Goal: Transaction & Acquisition: Purchase product/service

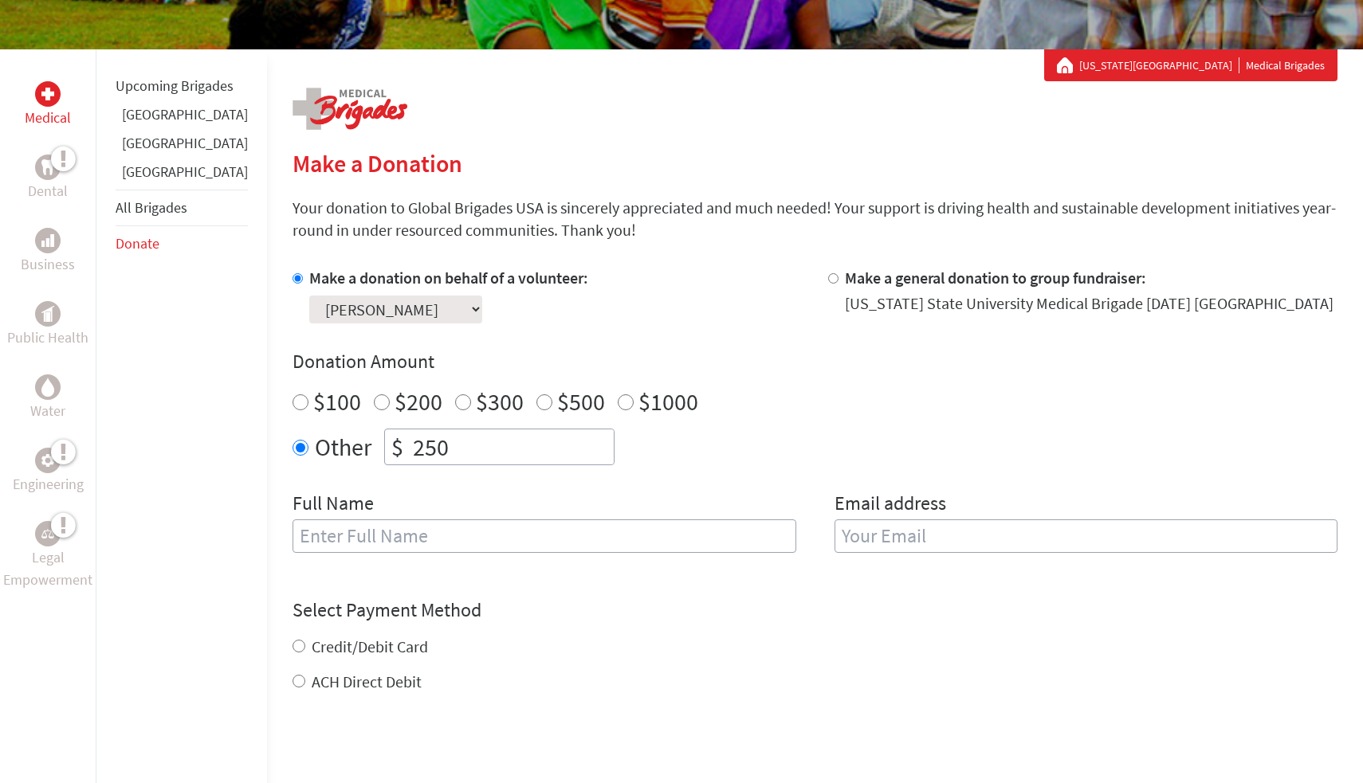
scroll to position [349, 0]
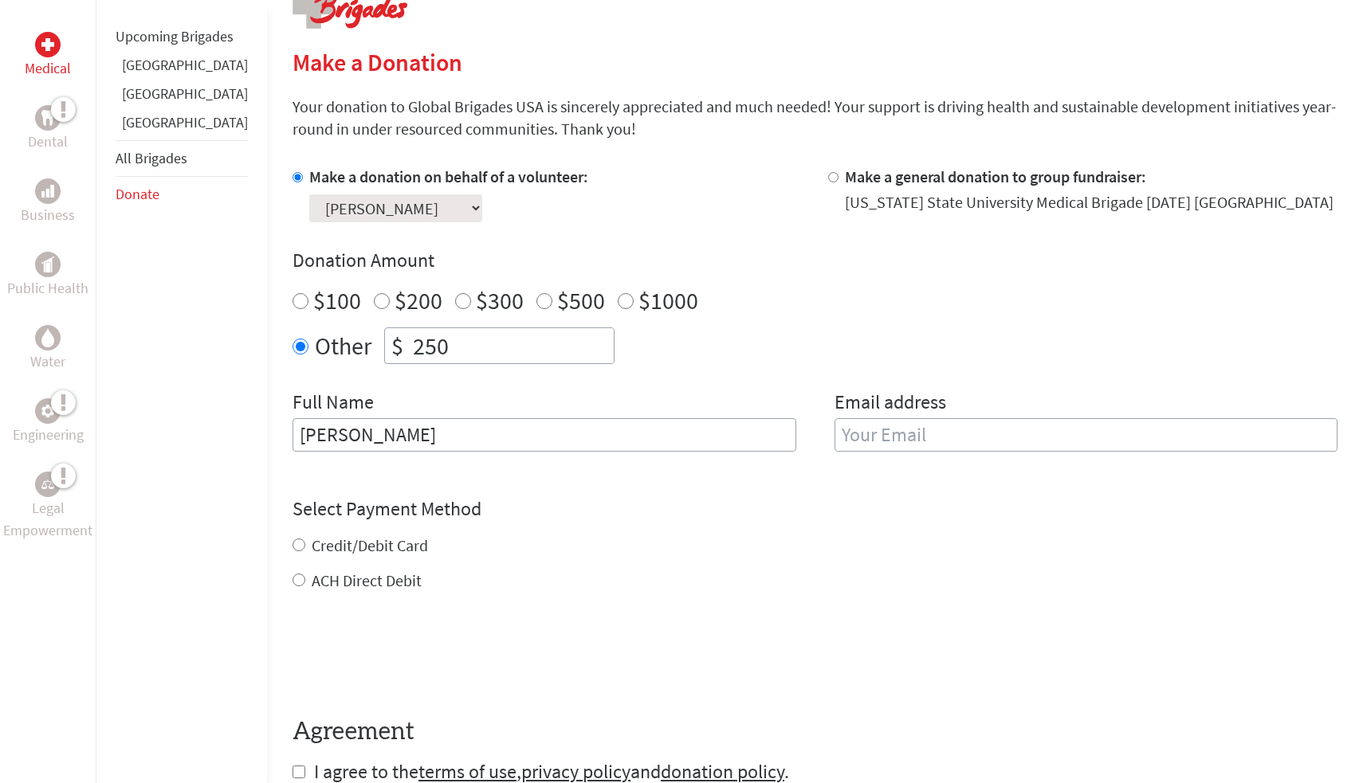
type input "[PERSON_NAME]"
type input "[EMAIL_ADDRESS][DOMAIN_NAME]"
click at [313, 543] on div "Credit/Debit Card ACH Direct Debit" at bounding box center [814, 563] width 1045 height 57
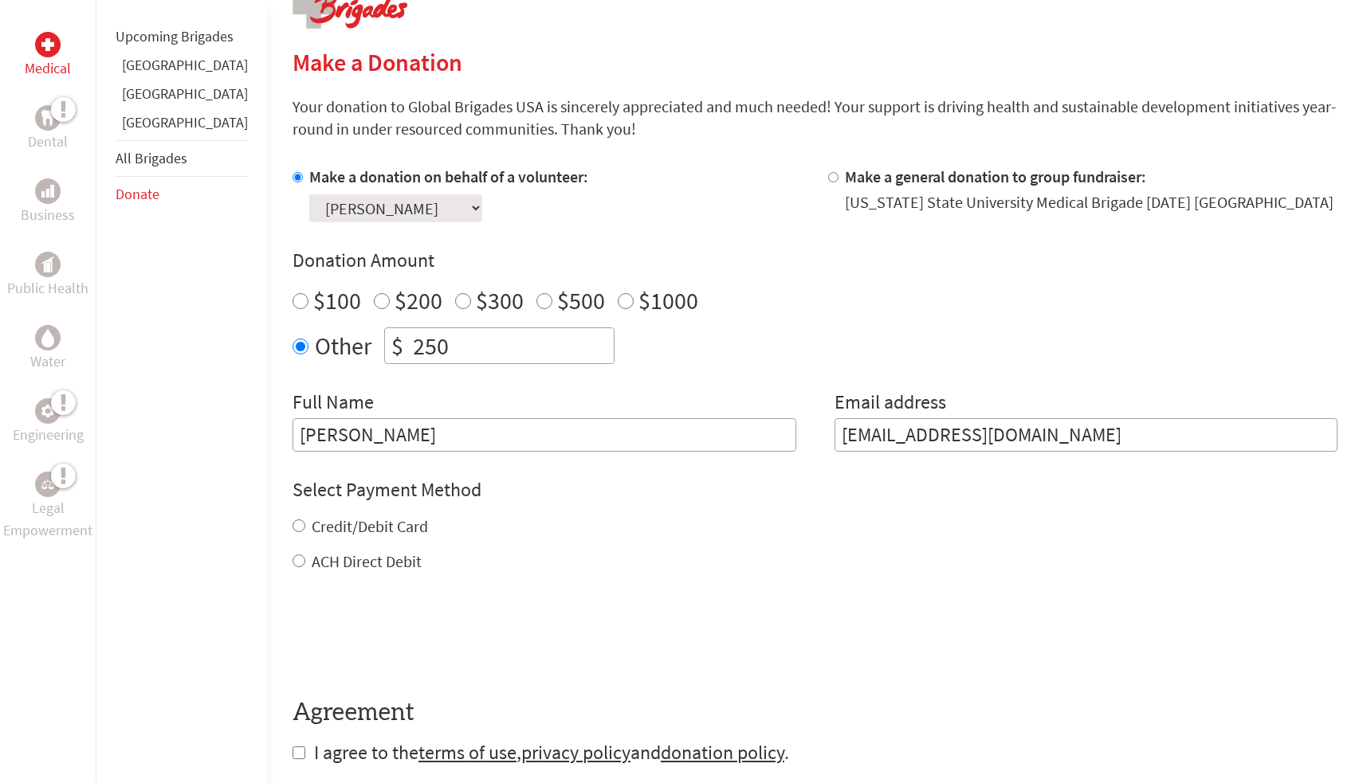
click at [312, 529] on label "Credit/Debit Card" at bounding box center [370, 526] width 116 height 20
click at [297, 529] on input "Credit/Debit Card" at bounding box center [298, 526] width 13 height 13
radio input "true"
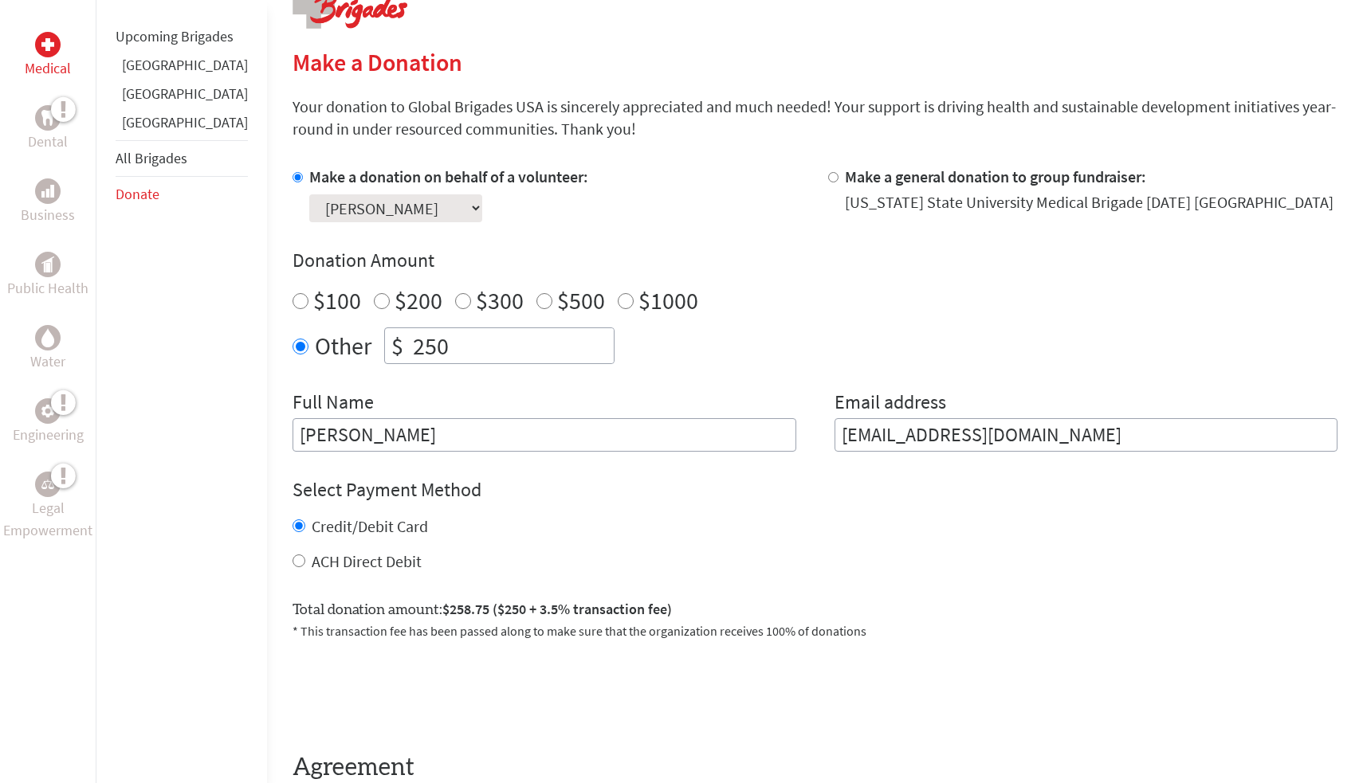
click at [368, 557] on label "ACH Direct Debit" at bounding box center [367, 561] width 110 height 20
click at [305, 557] on input "ACH Direct Debit" at bounding box center [298, 561] width 13 height 13
radio input "true"
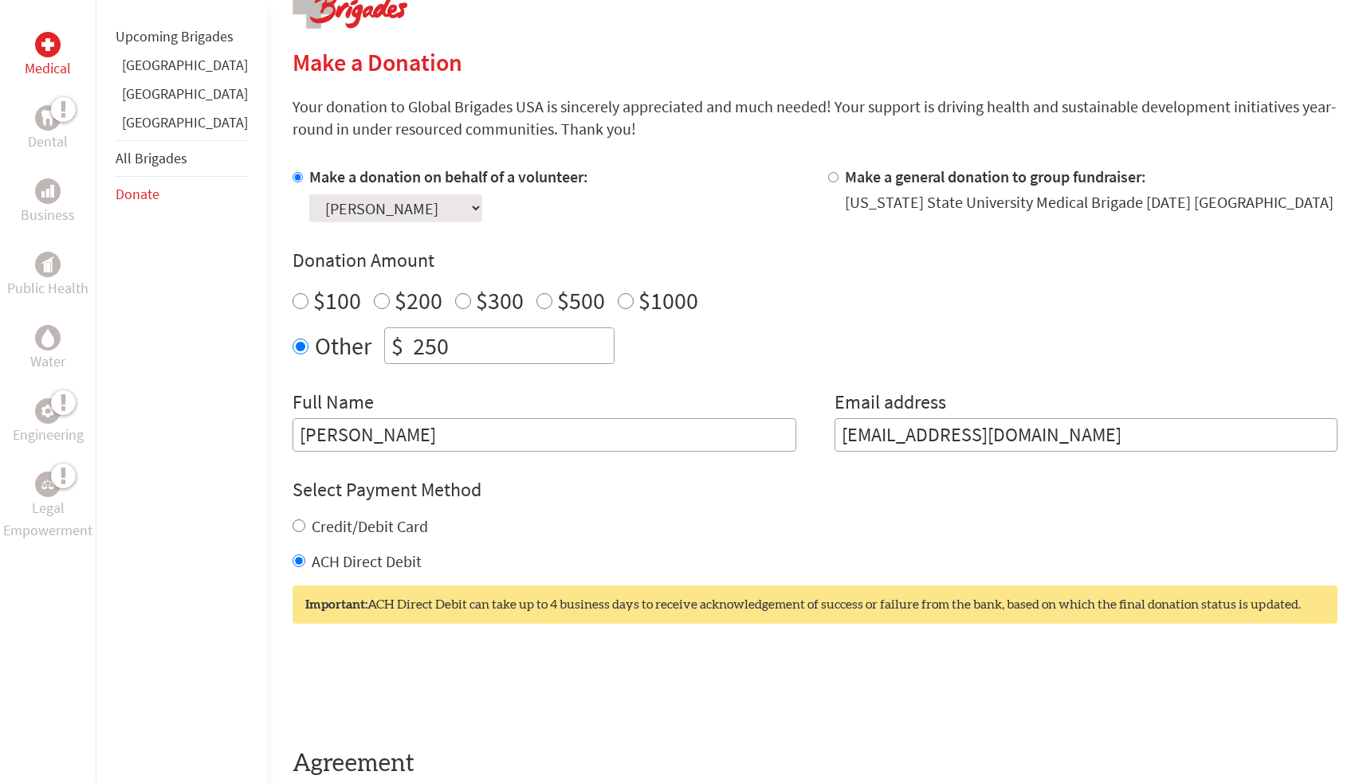
click at [358, 524] on label "Credit/Debit Card" at bounding box center [370, 526] width 116 height 20
click at [305, 524] on input "Credit/Debit Card" at bounding box center [298, 526] width 13 height 13
radio input "true"
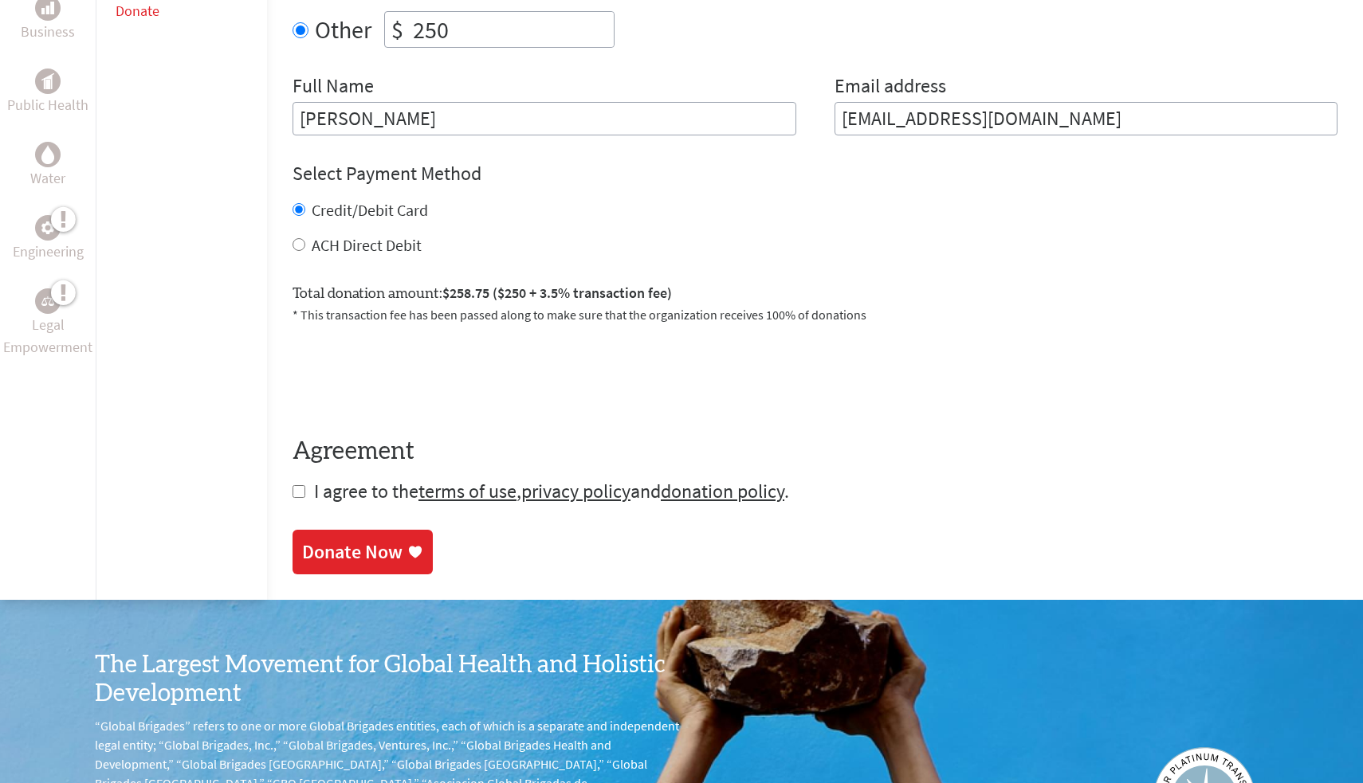
scroll to position [718, 0]
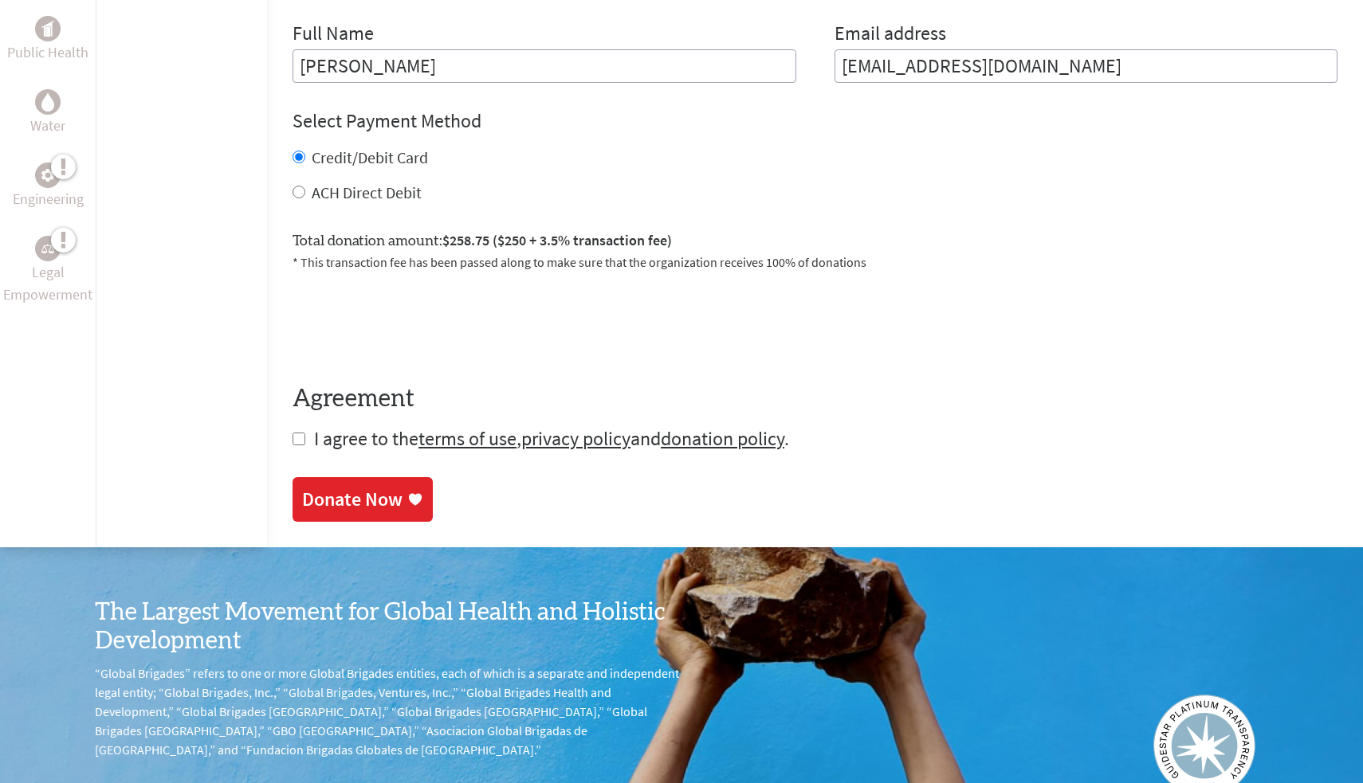
click at [292, 435] on input "checkbox" at bounding box center [298, 439] width 13 height 13
checkbox input "true"
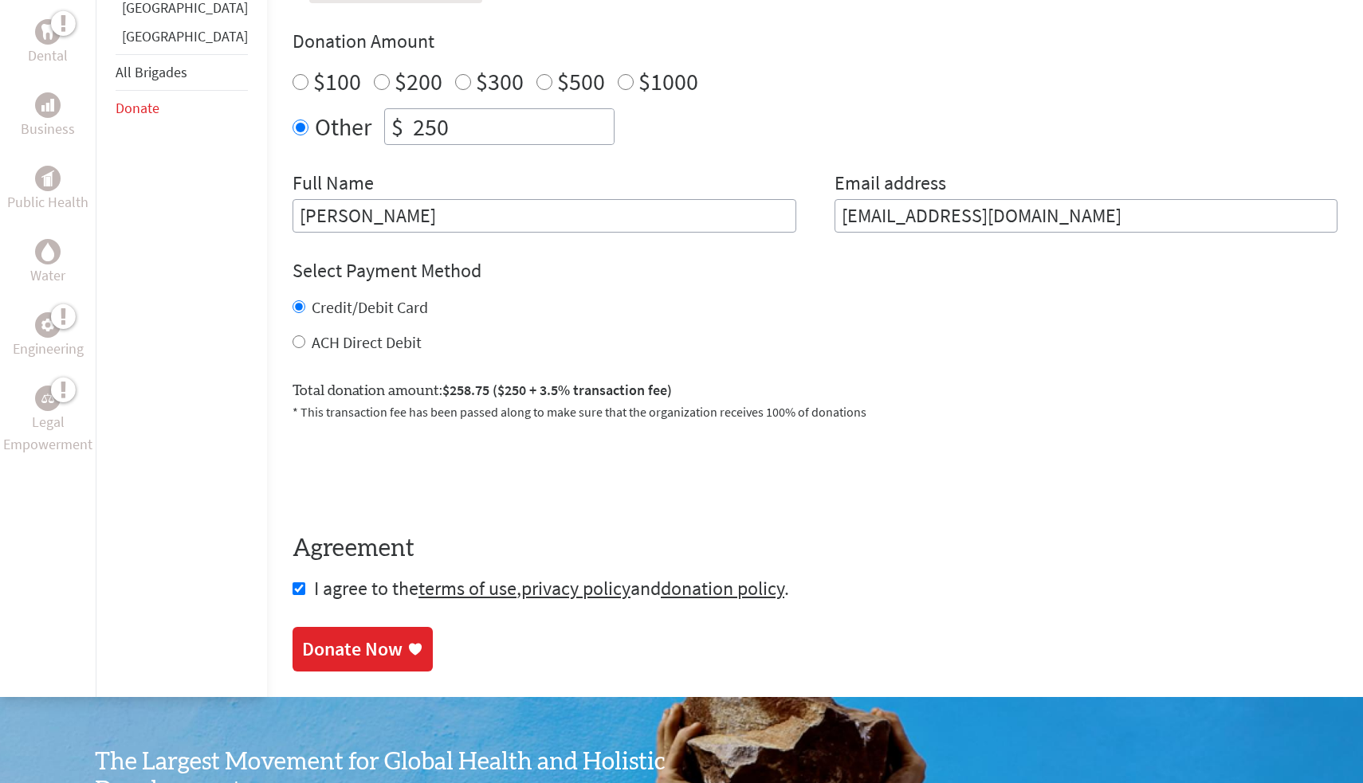
scroll to position [492, 0]
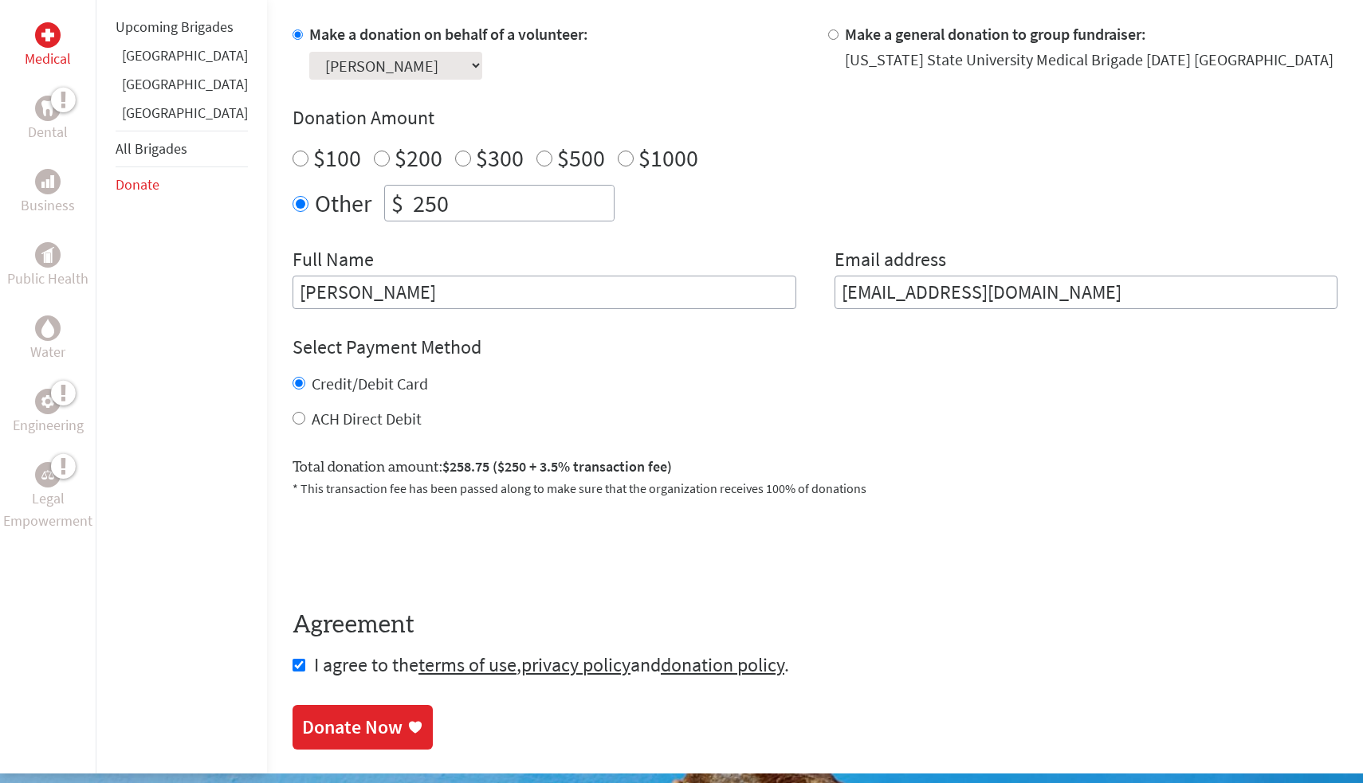
click at [355, 724] on div "Donate Now" at bounding box center [352, 727] width 100 height 25
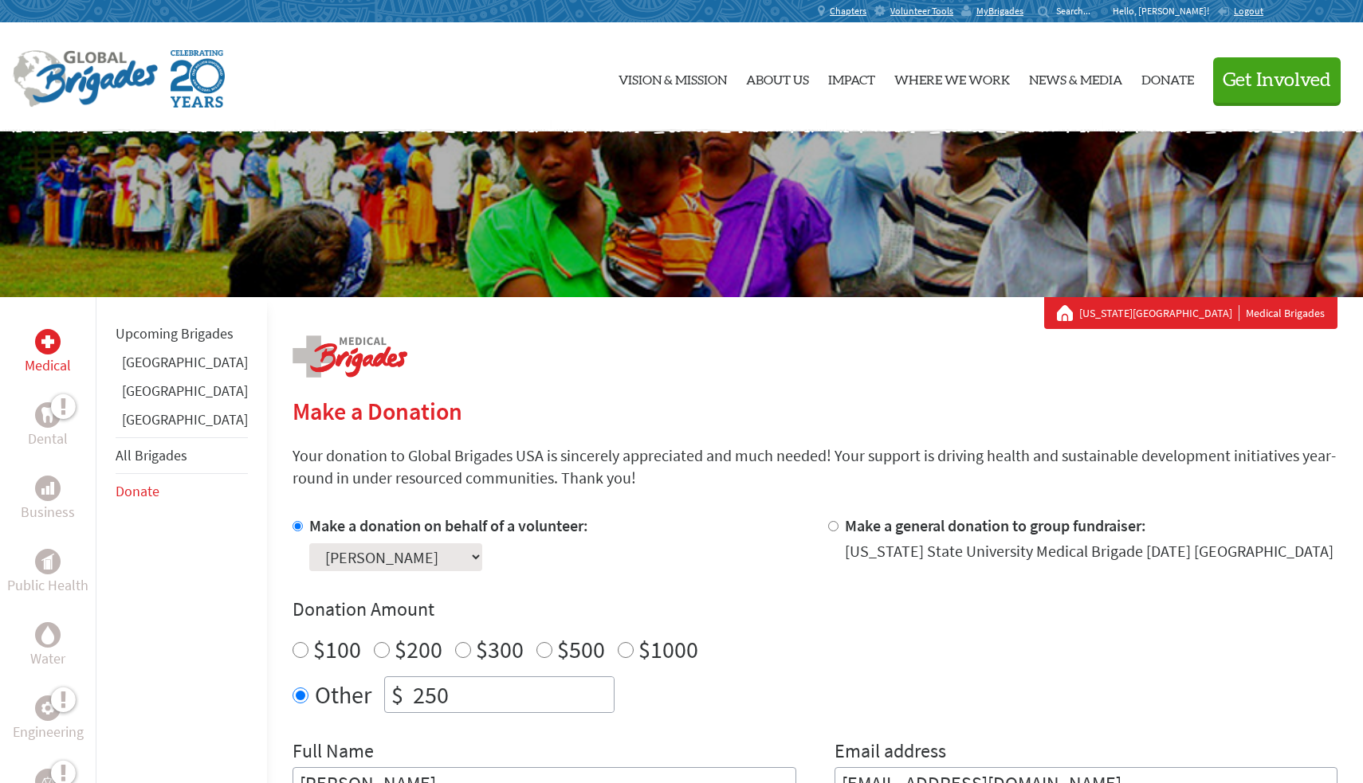
scroll to position [147, 0]
